Goal: Information Seeking & Learning: Learn about a topic

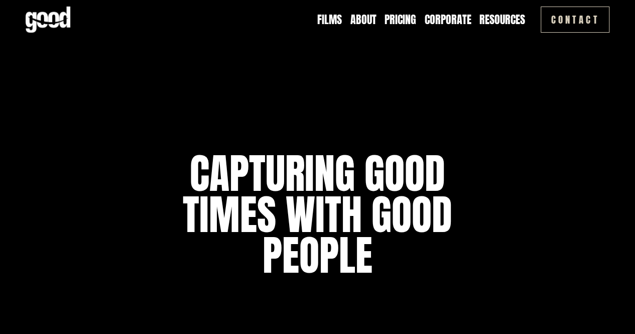
click at [323, 17] on link "Films" at bounding box center [329, 20] width 25 height 16
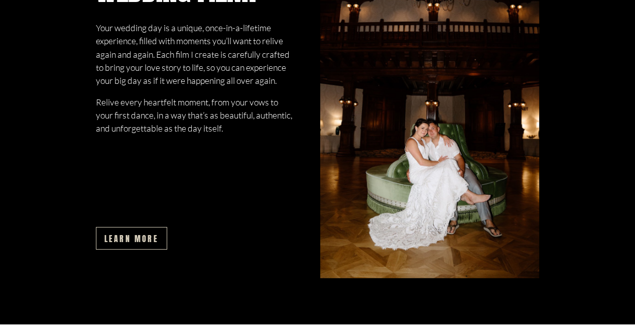
scroll to position [1532, 0]
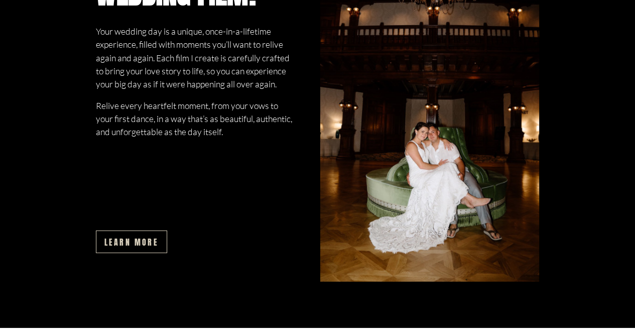
click at [125, 253] on link "Learn more" at bounding box center [131, 241] width 71 height 23
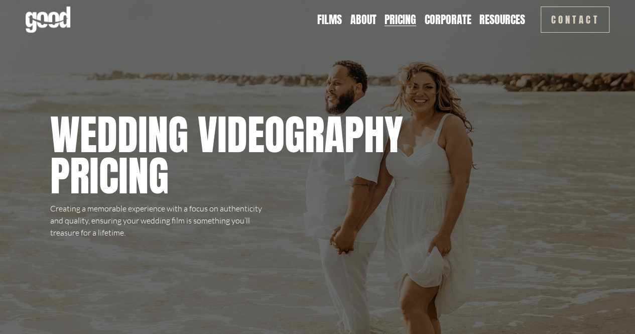
click at [0, 0] on span "FAQ" at bounding box center [0, 0] width 0 height 0
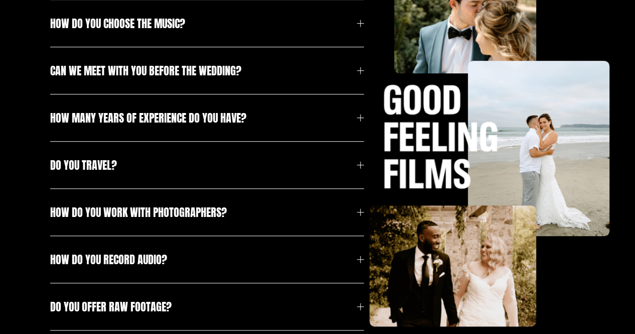
scroll to position [306, 0]
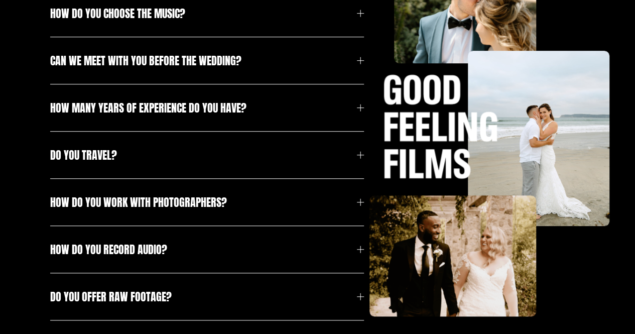
click at [319, 253] on span "How do you record audio?" at bounding box center [203, 249] width 306 height 17
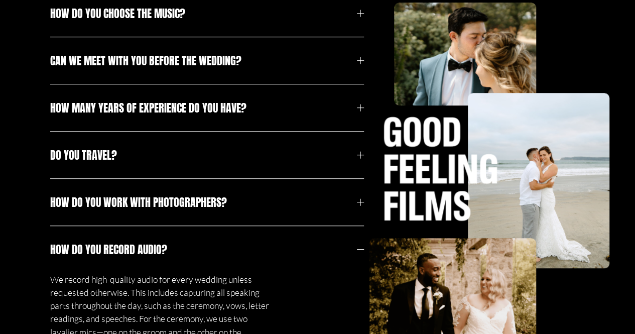
click at [320, 253] on span "How do you record audio?" at bounding box center [203, 249] width 306 height 17
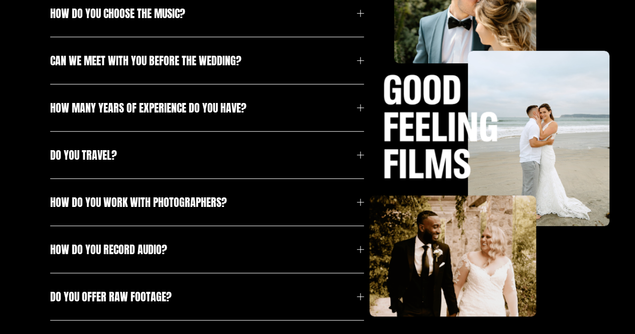
click at [305, 297] on span "Do you offer raw footage?" at bounding box center [203, 296] width 306 height 17
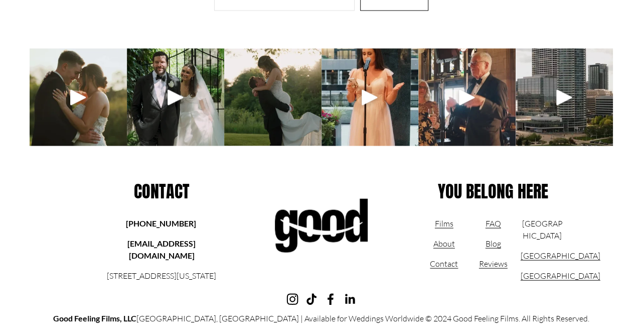
scroll to position [999, 0]
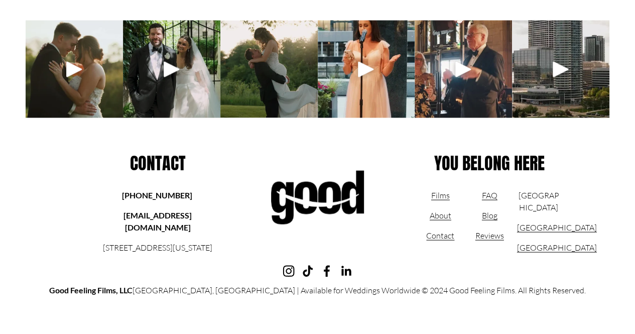
click at [165, 65] on div at bounding box center [172, 69] width 24 height 24
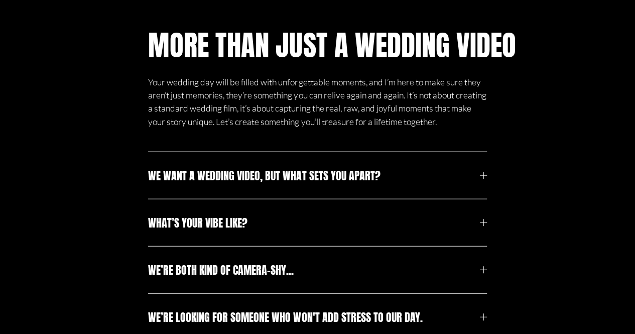
scroll to position [3055, 0]
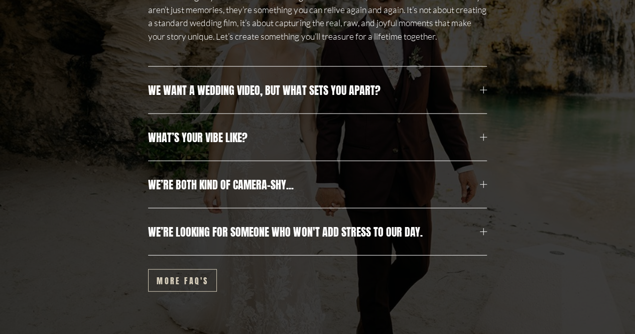
click at [337, 113] on button "We want a wedding video, but what sets you apart?" at bounding box center [317, 90] width 338 height 47
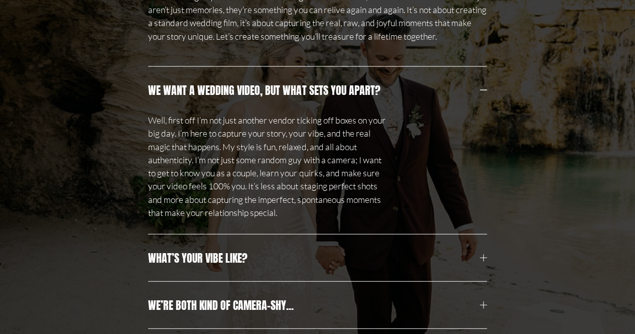
click at [337, 113] on button "We want a wedding video, but what sets you apart?" at bounding box center [317, 90] width 338 height 47
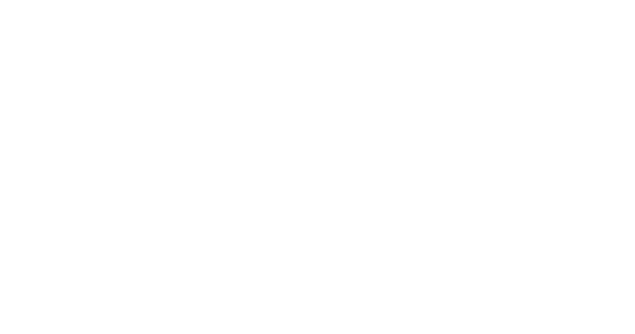
scroll to position [4418, 0]
